Goal: Information Seeking & Learning: Learn about a topic

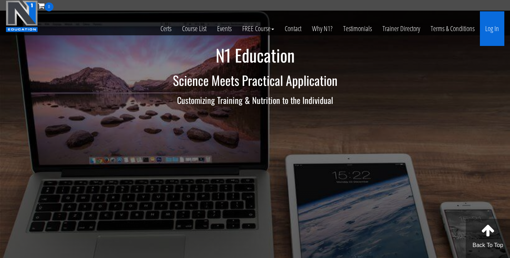
click at [493, 35] on link "Log In" at bounding box center [492, 28] width 24 height 35
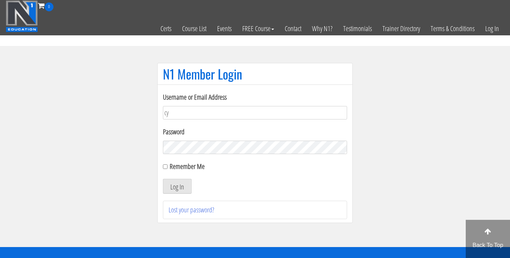
type input "[PERSON_NAME][EMAIL_ADDRESS][DOMAIN_NAME]"
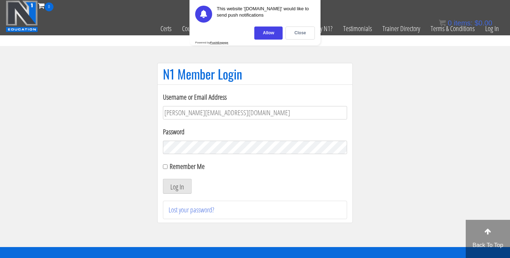
click at [163, 179] on button "Log In" at bounding box center [177, 186] width 29 height 15
click at [303, 32] on div "Close" at bounding box center [299, 33] width 29 height 13
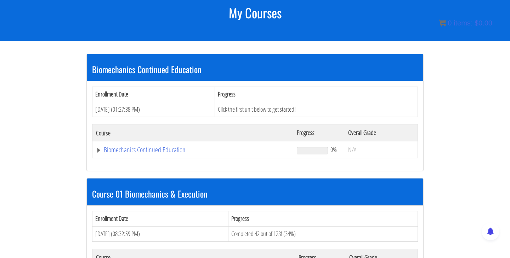
scroll to position [143, 0]
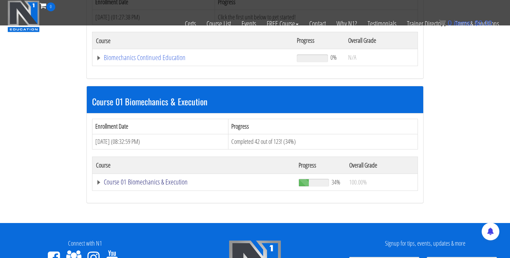
click at [167, 184] on link "Course 01 Biomechanics & Execution" at bounding box center [193, 182] width 195 height 7
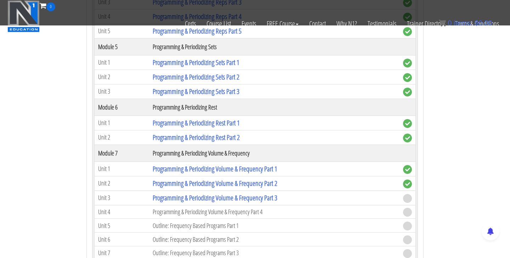
scroll to position [882, 0]
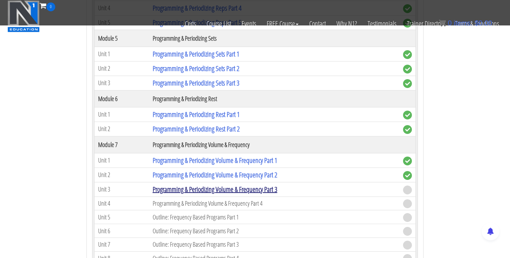
click at [194, 189] on link "Programming & Periodizing Volume & Frequency Part 3" at bounding box center [215, 190] width 125 height 10
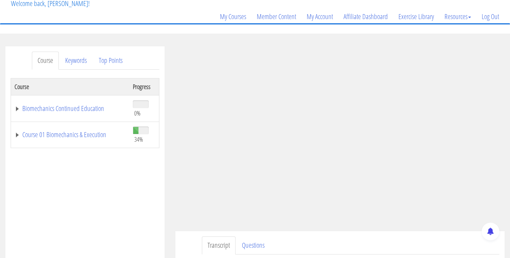
scroll to position [45, 0]
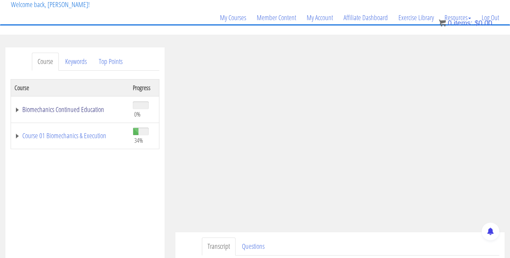
click at [93, 107] on link "Biomechanics Continued Education" at bounding box center [70, 109] width 111 height 7
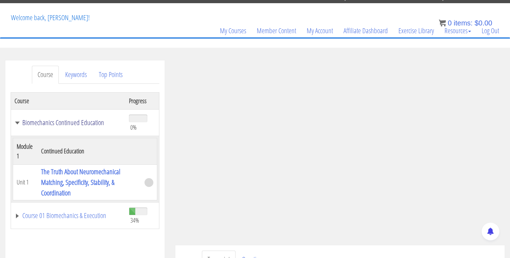
scroll to position [0, 0]
